Goal: Transaction & Acquisition: Obtain resource

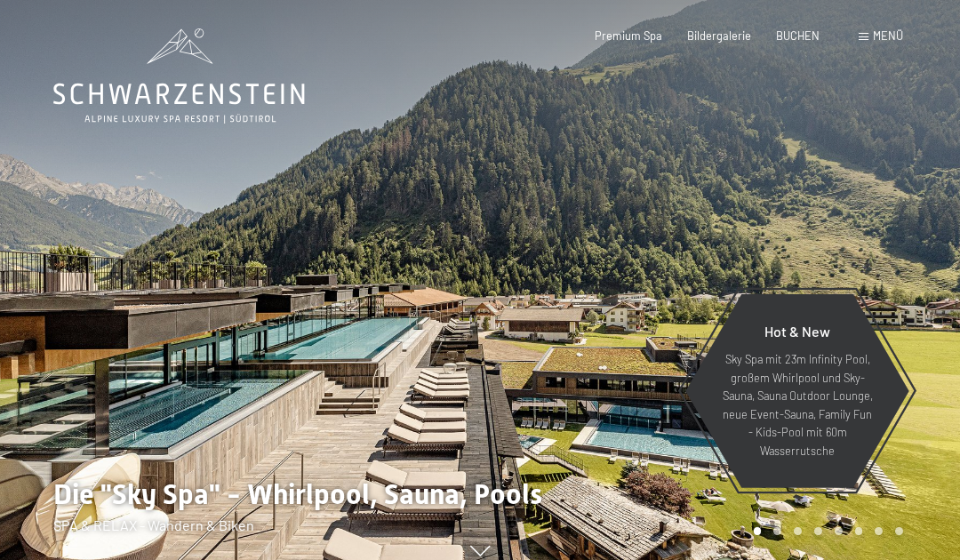
click at [874, 34] on span "Menü" at bounding box center [888, 35] width 30 height 14
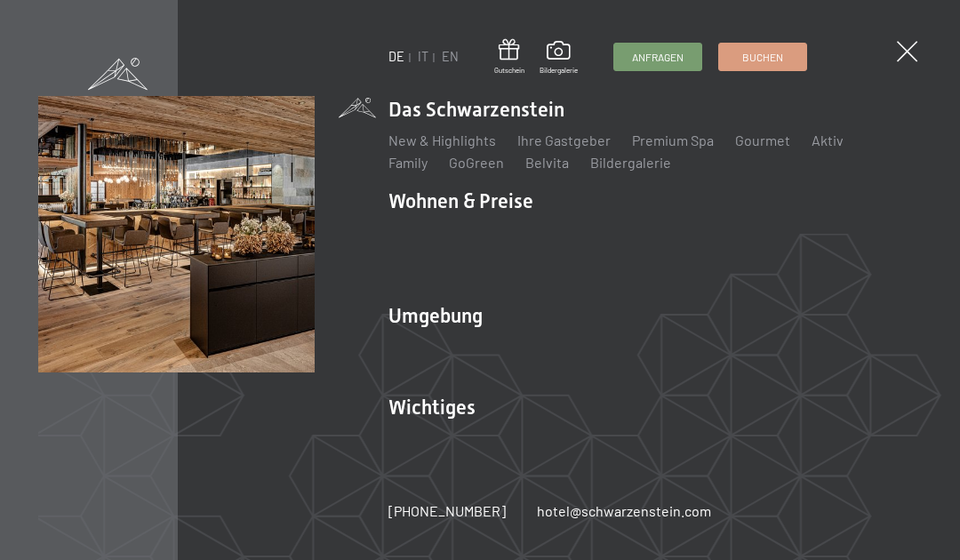
click at [435, 56] on ul "DE IT EN" at bounding box center [423, 57] width 70 height 18
click at [422, 60] on link "IT" at bounding box center [423, 56] width 11 height 15
click at [421, 62] on link "IT" at bounding box center [423, 56] width 11 height 15
click at [419, 54] on link "IT" at bounding box center [423, 56] width 11 height 15
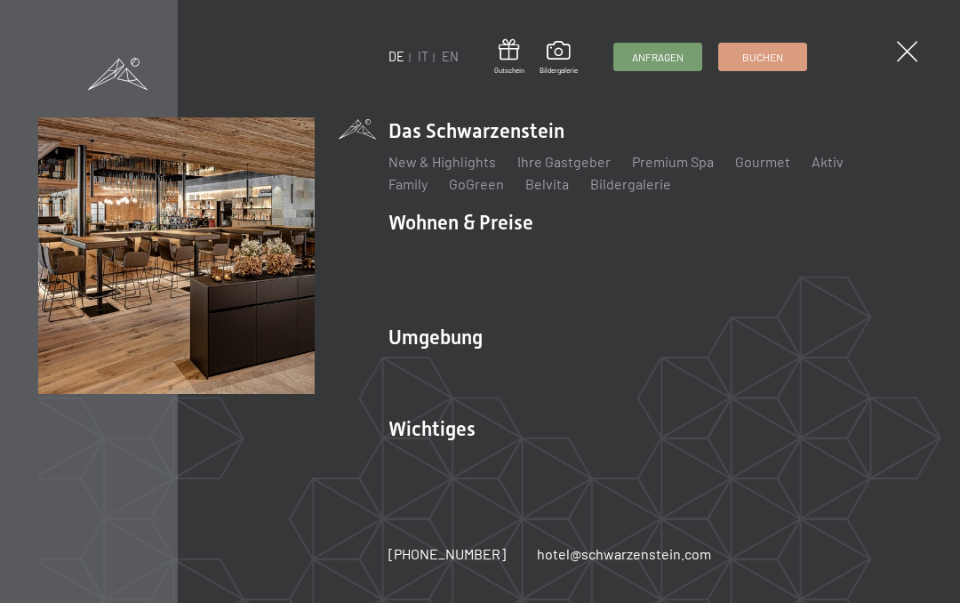
click at [894, 60] on div "DE IT EN Gutschein Bildergalerie Anfragen Buchen DE IT EN Das Schwarzenstein Ne…" at bounding box center [480, 301] width 960 height 603
click at [898, 52] on span at bounding box center [907, 51] width 20 height 20
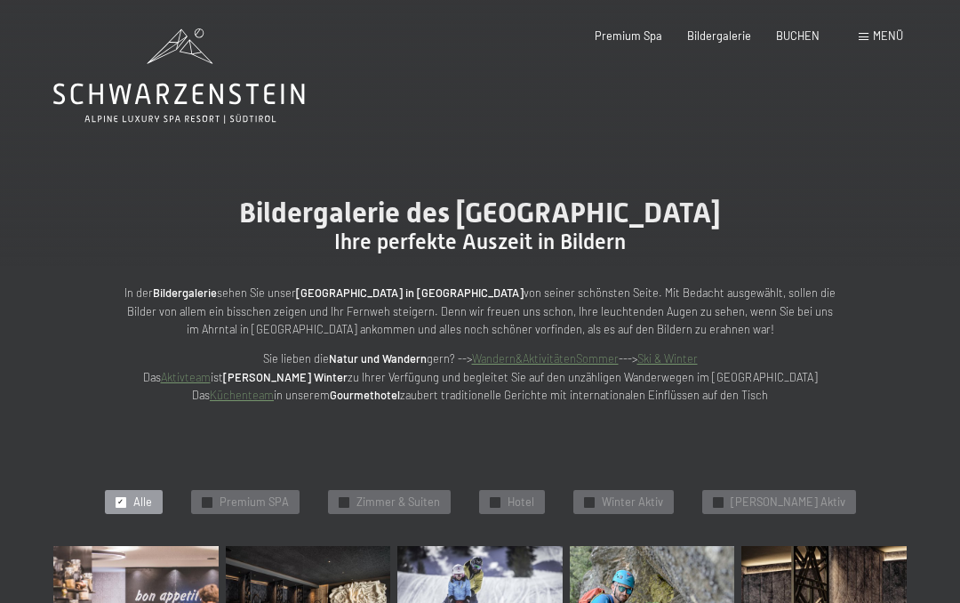
click at [883, 37] on span "Menü" at bounding box center [888, 35] width 30 height 14
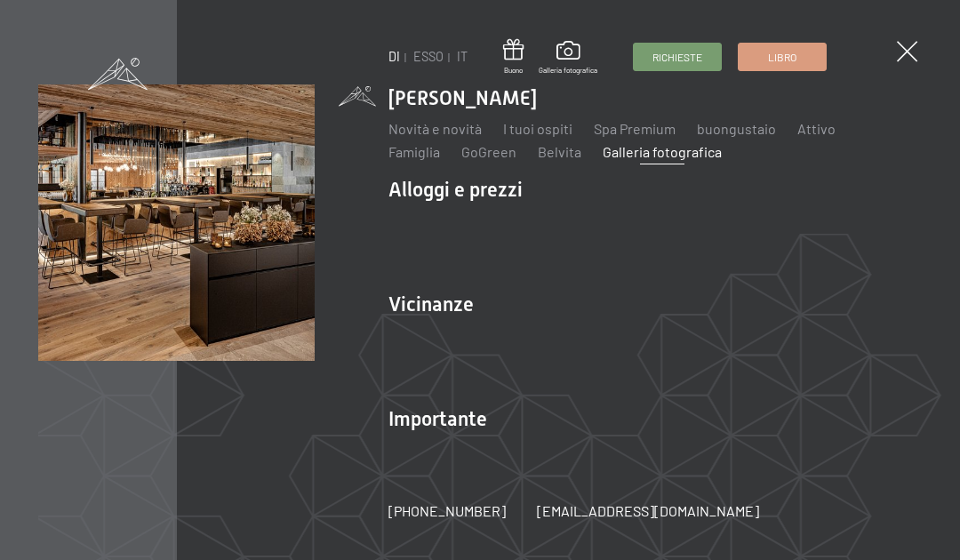
click at [897, 43] on div "DI ESSO IT Buono Galleria fotografica Richieste Libro DI ESSO IT Lo Schwarzenst…" at bounding box center [480, 280] width 960 height 560
click at [573, 60] on span at bounding box center [568, 53] width 59 height 24
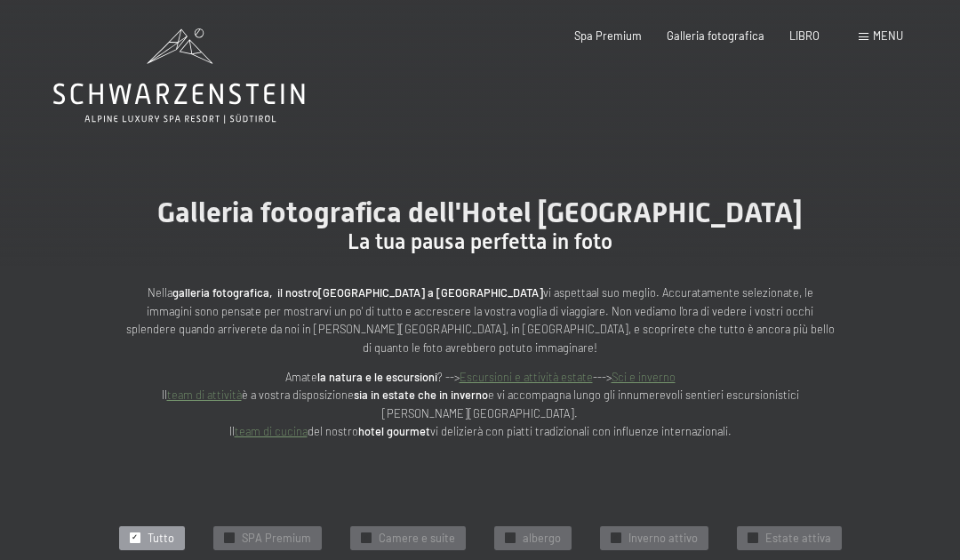
click at [651, 536] on div "✓ Tutto ✓ SPA Premium ✓ Camere e suite ✓ albergo ✓ Inverno attivo ✓ Estate atti…" at bounding box center [479, 538] width 995 height 89
click at [657, 531] on font "Inverno attivo" at bounding box center [662, 538] width 69 height 14
click at [611, 28] on font "Spa Premium" at bounding box center [608, 35] width 68 height 14
click at [625, 33] on font "Spa Premium" at bounding box center [608, 35] width 68 height 14
click at [633, 29] on font "Spa Premium" at bounding box center [608, 35] width 68 height 14
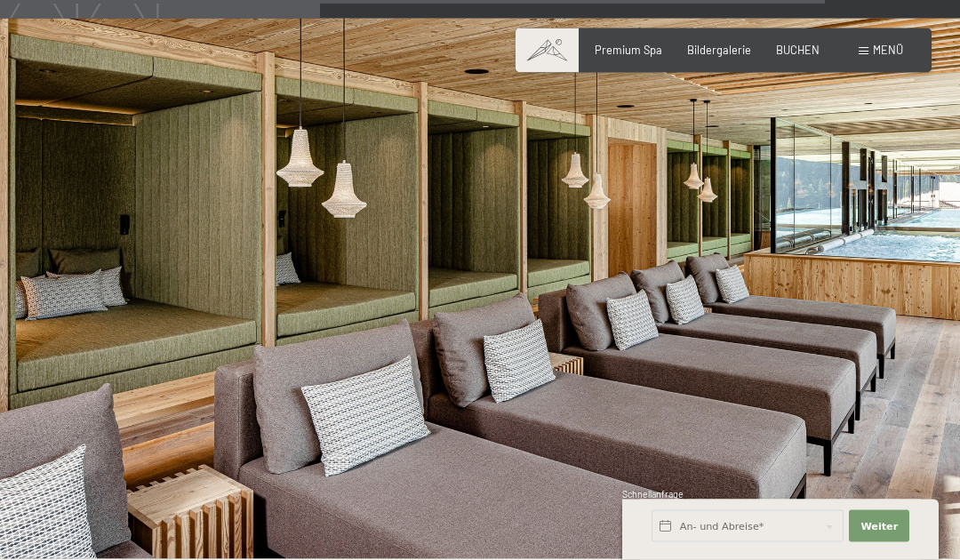
scroll to position [7200, 0]
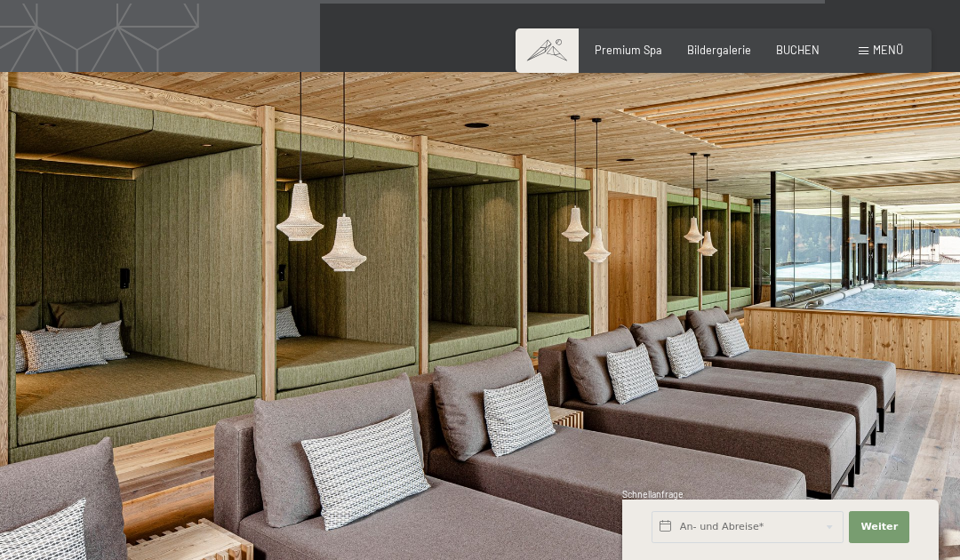
click at [860, 59] on div "Buchen Anfragen Premium Spa Bildergalerie BUCHEN Menü DE IT EN Gutschein Bilder…" at bounding box center [723, 51] width 359 height 16
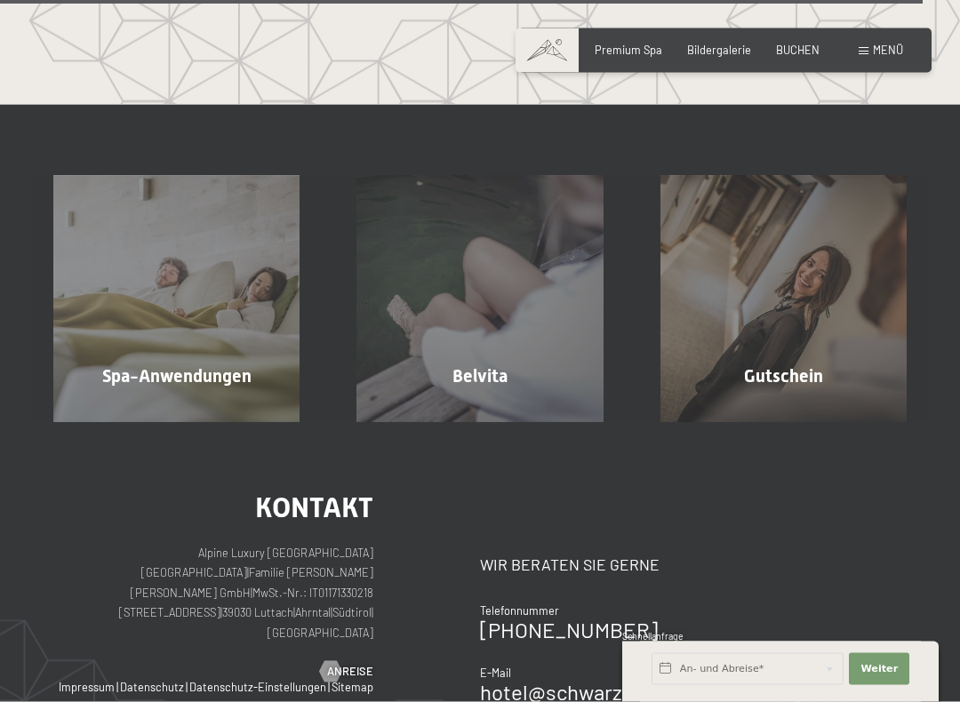
scroll to position [8304, 0]
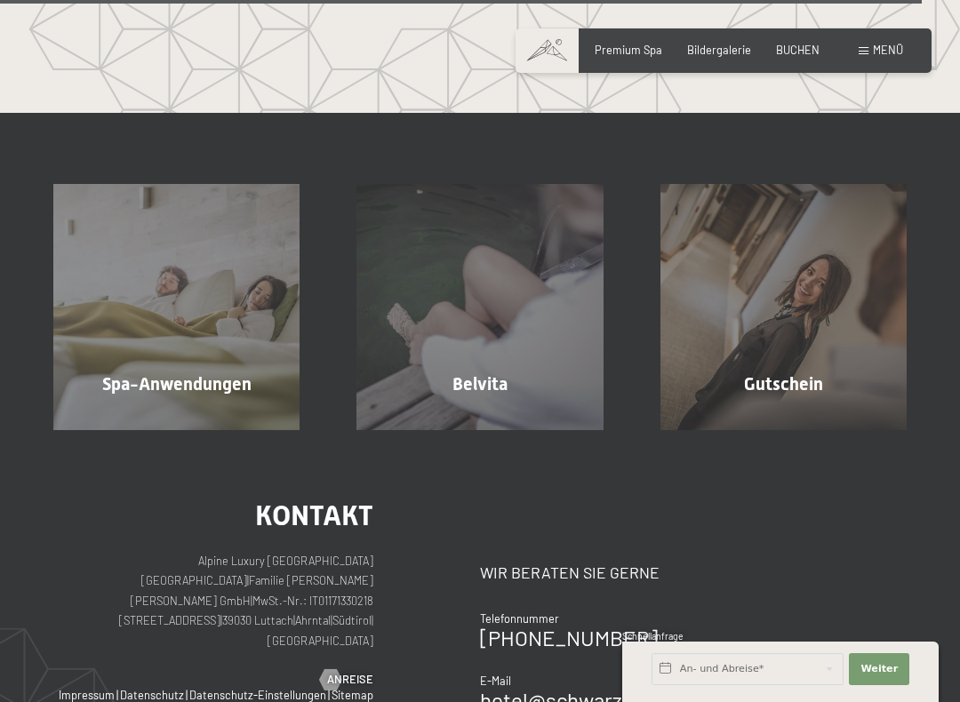
click at [779, 297] on div "Gutschein Mehr erfahren" at bounding box center [783, 307] width 303 height 246
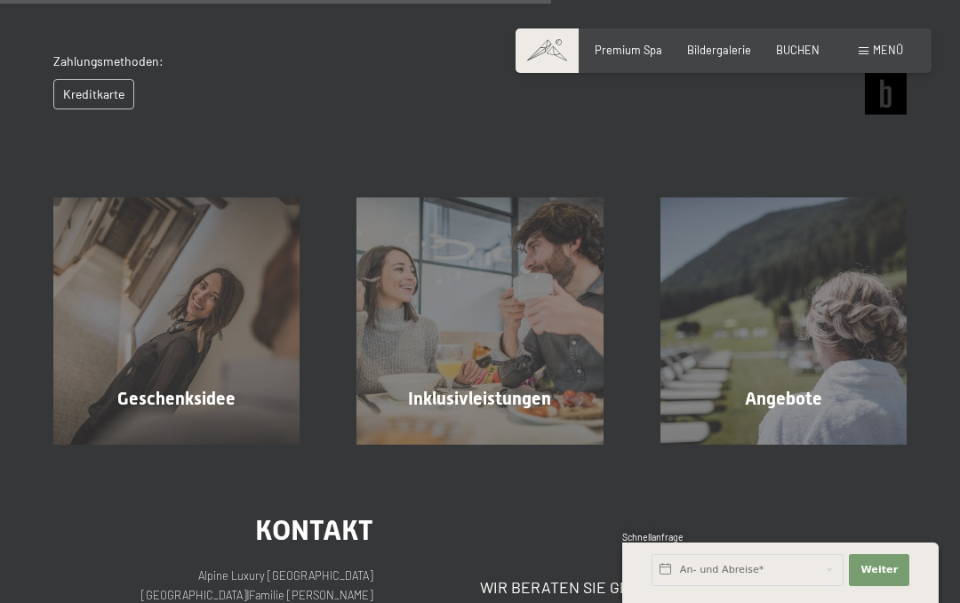
scroll to position [737, 0]
